Goal: Entertainment & Leisure: Consume media (video, audio)

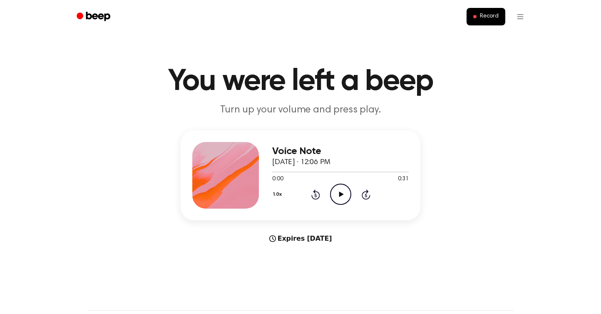
click at [350, 202] on icon "Play Audio" at bounding box center [340, 194] width 21 height 21
click at [340, 194] on icon "Pause Audio" at bounding box center [340, 194] width 21 height 21
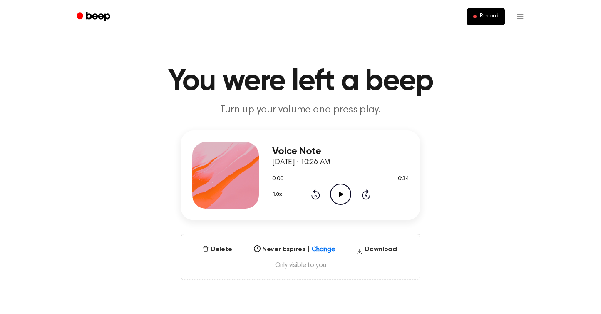
click at [346, 194] on icon "Play Audio" at bounding box center [340, 194] width 21 height 21
